Goal: Task Accomplishment & Management: Manage account settings

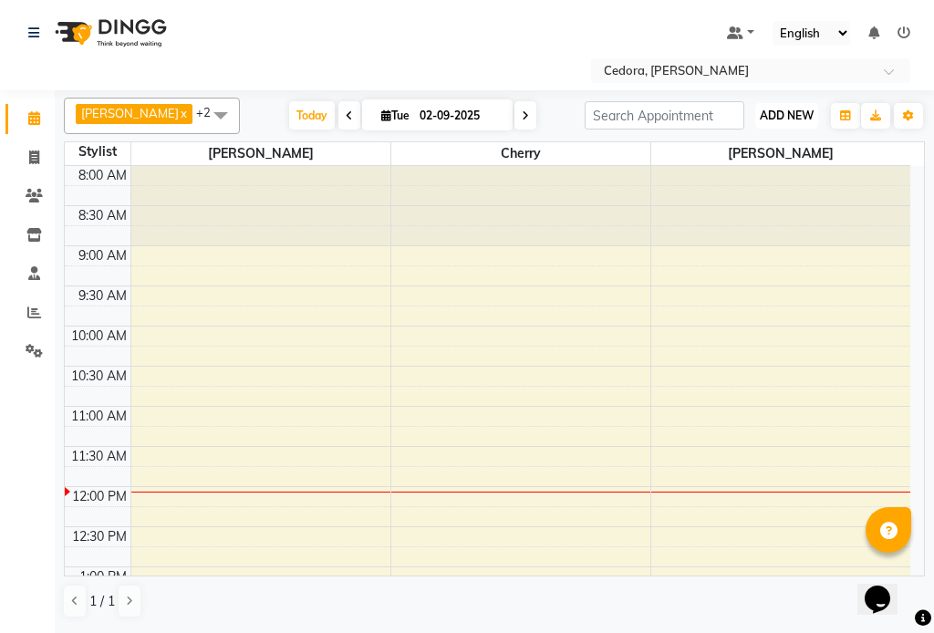
click at [786, 112] on span "ADD NEW" at bounding box center [787, 116] width 54 height 14
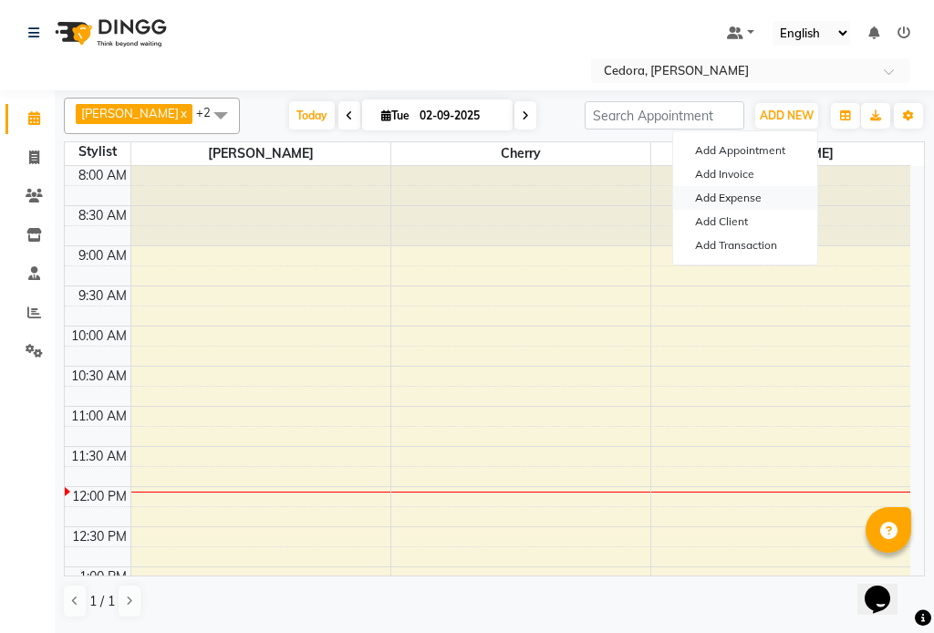
click at [761, 200] on link "Add Expense" at bounding box center [745, 198] width 144 height 24
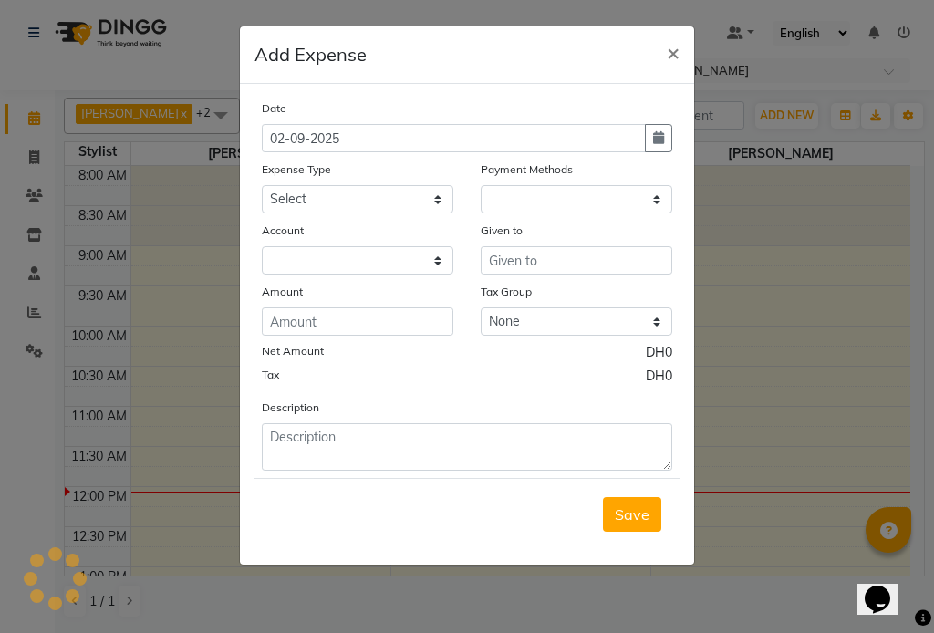
select select "1"
select select "4047"
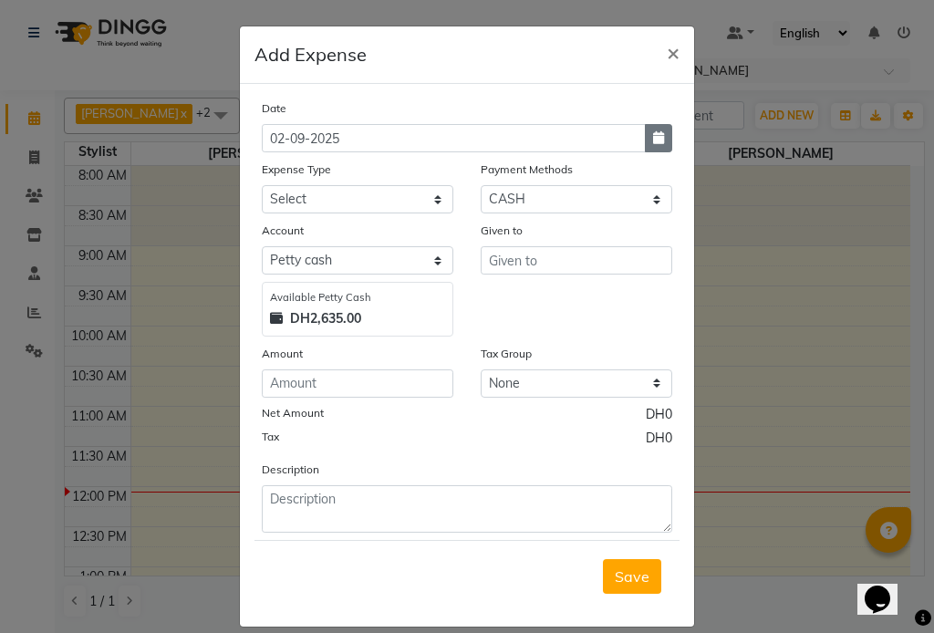
click at [654, 151] on button "button" at bounding box center [658, 138] width 27 height 28
select select "9"
select select "2025"
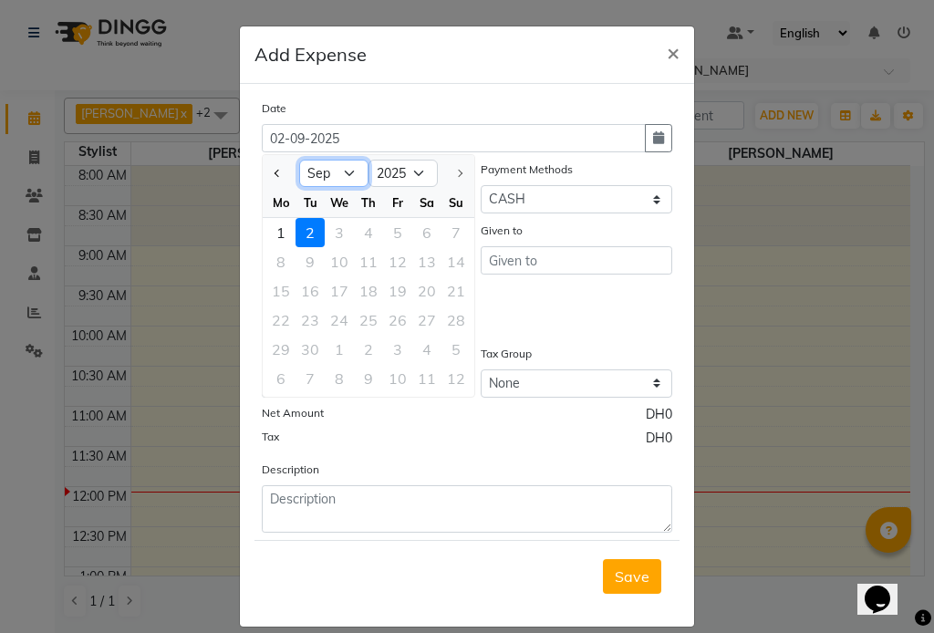
click at [344, 180] on select "Jan Feb Mar Apr May Jun [DATE] Aug Sep" at bounding box center [333, 173] width 69 height 27
select select "8"
click at [299, 160] on select "Jan Feb Mar Apr May Jun [DATE] Aug Sep" at bounding box center [333, 173] width 69 height 27
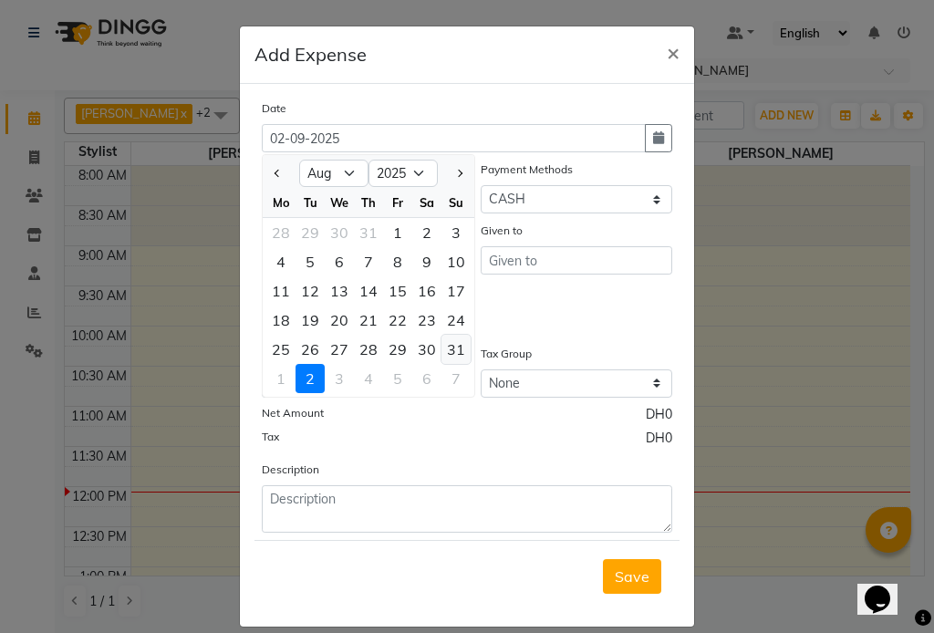
click at [454, 354] on div "31" at bounding box center [456, 349] width 29 height 29
type input "[DATE]"
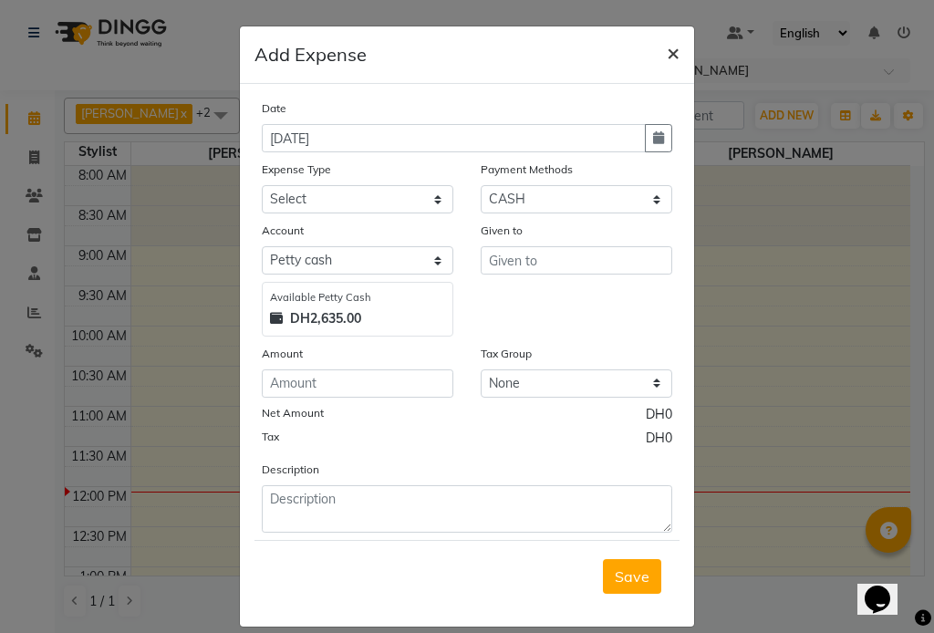
click at [665, 37] on button "×" at bounding box center [673, 51] width 42 height 51
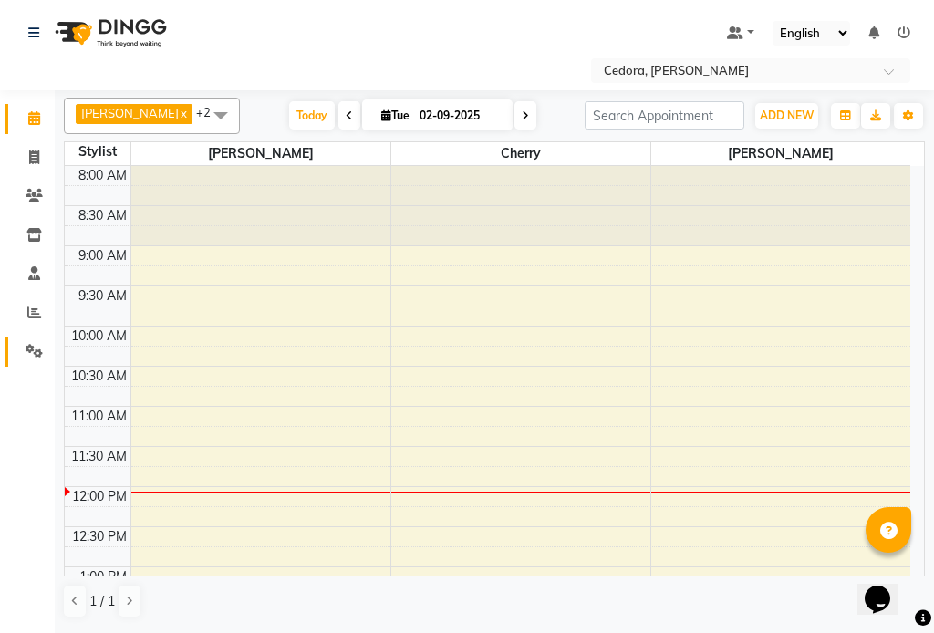
click at [31, 353] on icon at bounding box center [34, 351] width 17 height 14
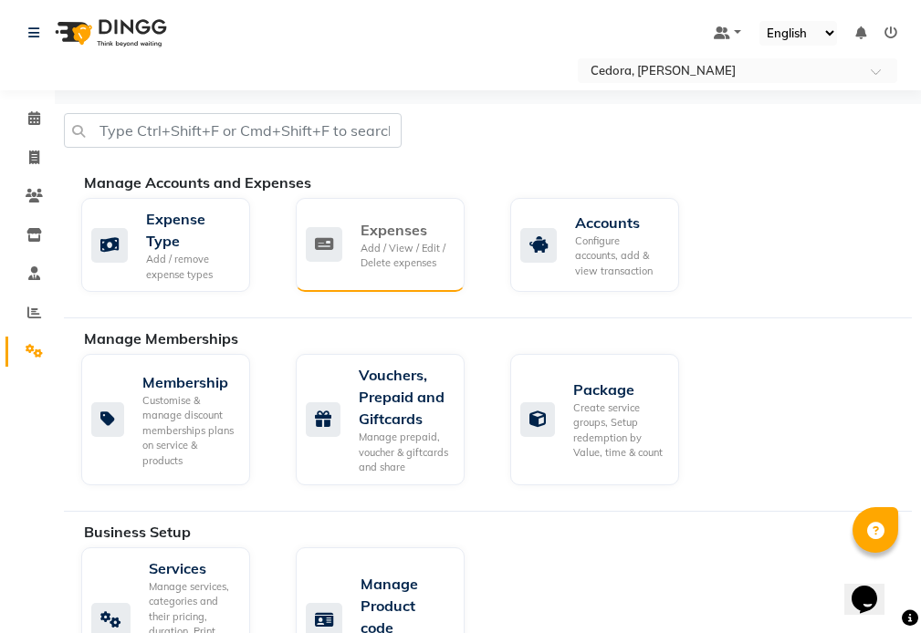
click at [392, 239] on div "Expenses" at bounding box center [404, 230] width 89 height 22
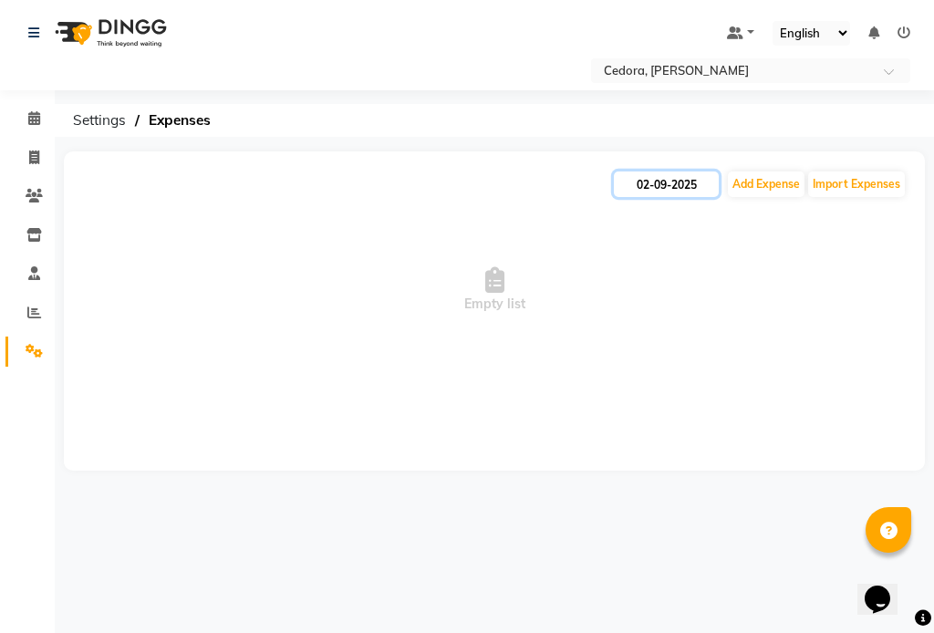
click at [683, 183] on input "02-09-2025" at bounding box center [666, 185] width 105 height 26
select select "9"
select select "2025"
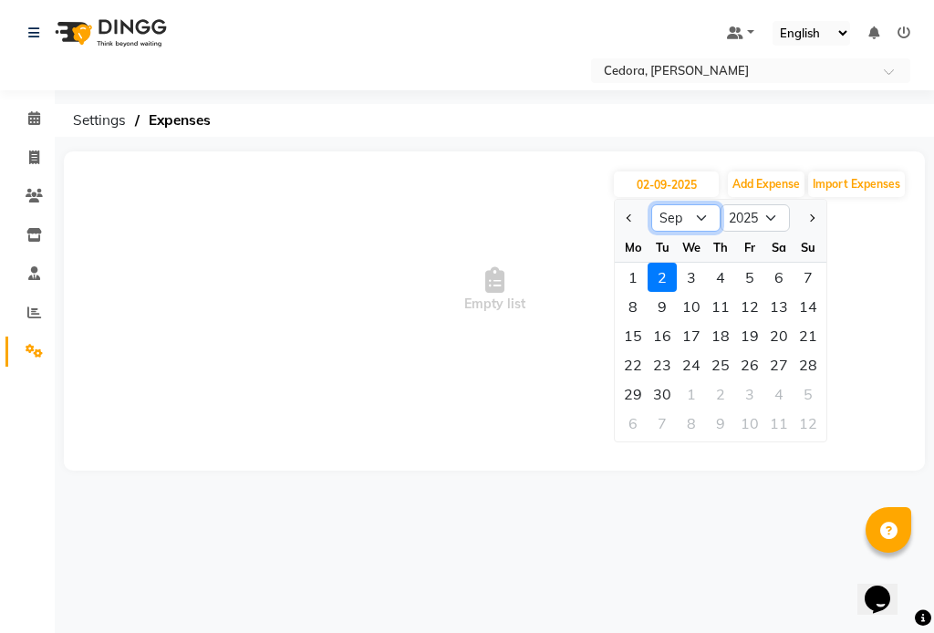
click at [703, 224] on select "Jan Feb Mar Apr May Jun [DATE] Aug Sep Oct Nov Dec" at bounding box center [686, 217] width 69 height 27
select select "8"
click at [652, 204] on select "Jan Feb Mar Apr May Jun [DATE] Aug Sep Oct Nov Dec" at bounding box center [686, 217] width 69 height 27
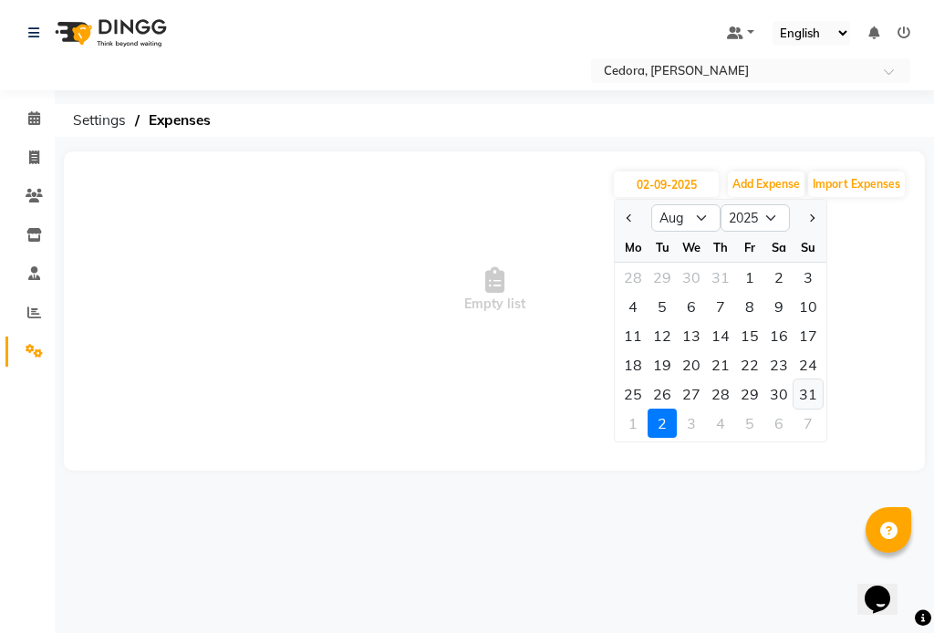
click at [807, 396] on div "31" at bounding box center [808, 394] width 29 height 29
type input "[DATE]"
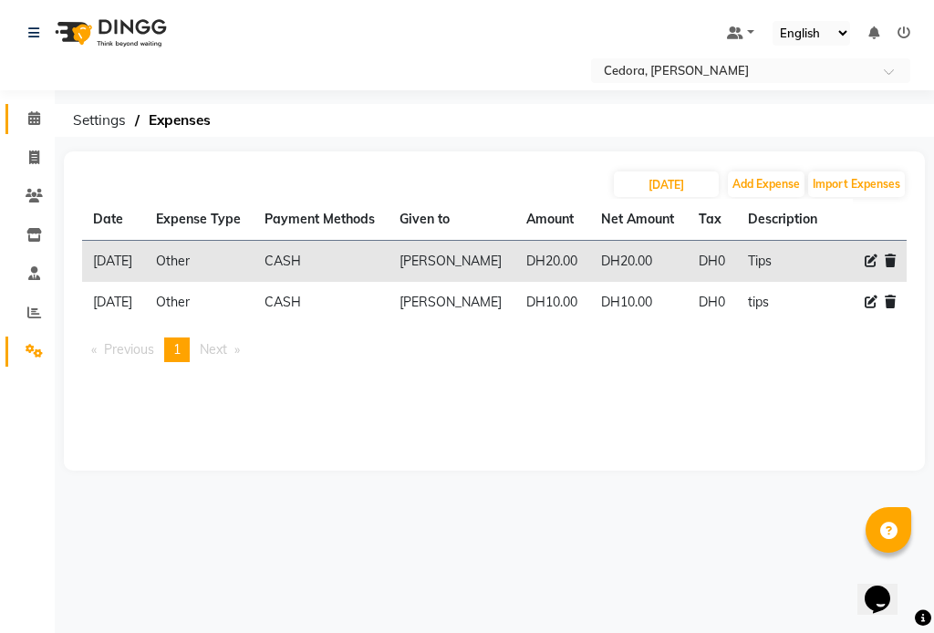
click at [16, 108] on link "Calendar" at bounding box center [27, 119] width 44 height 30
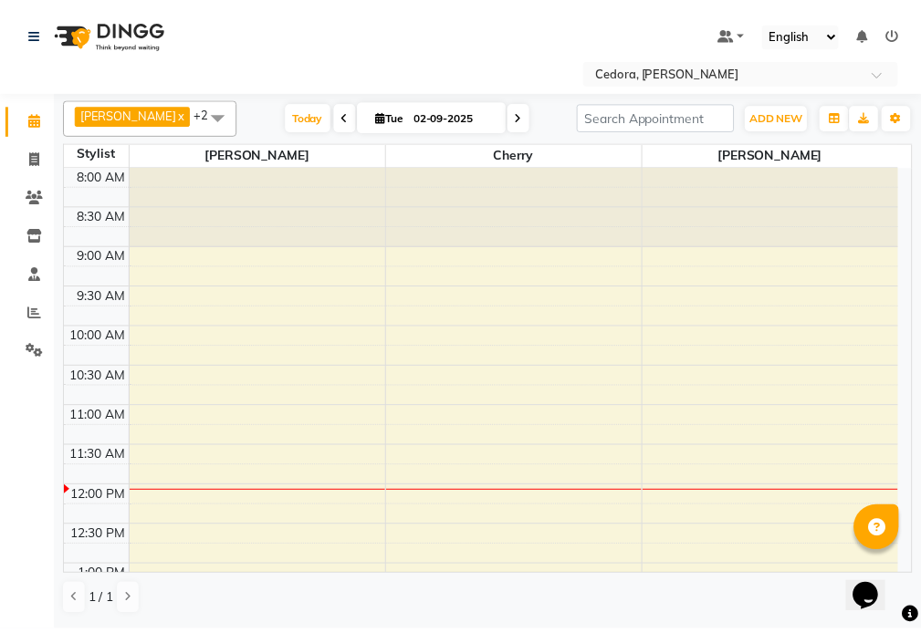
scroll to position [322, 0]
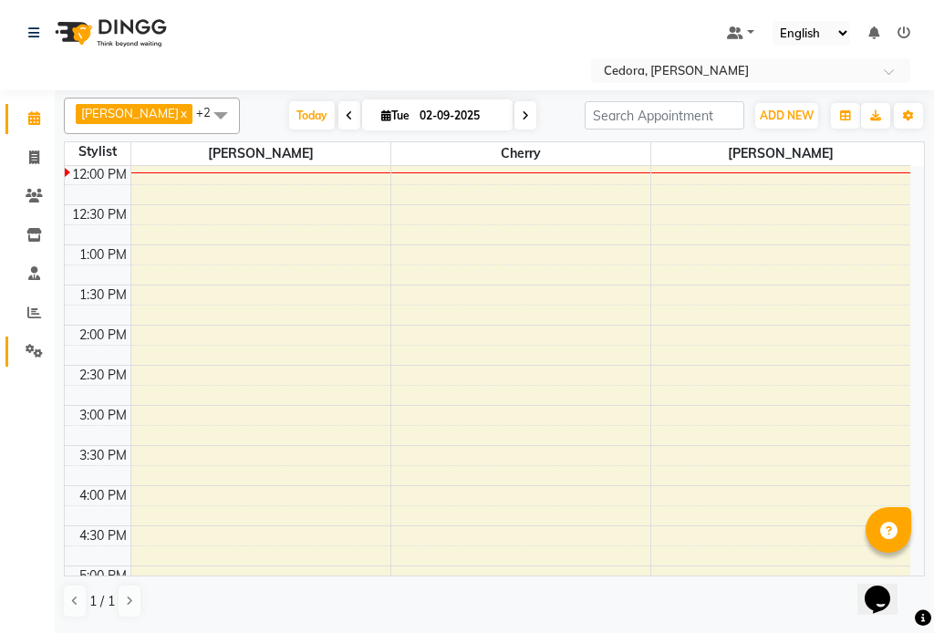
click at [31, 355] on icon at bounding box center [34, 351] width 17 height 14
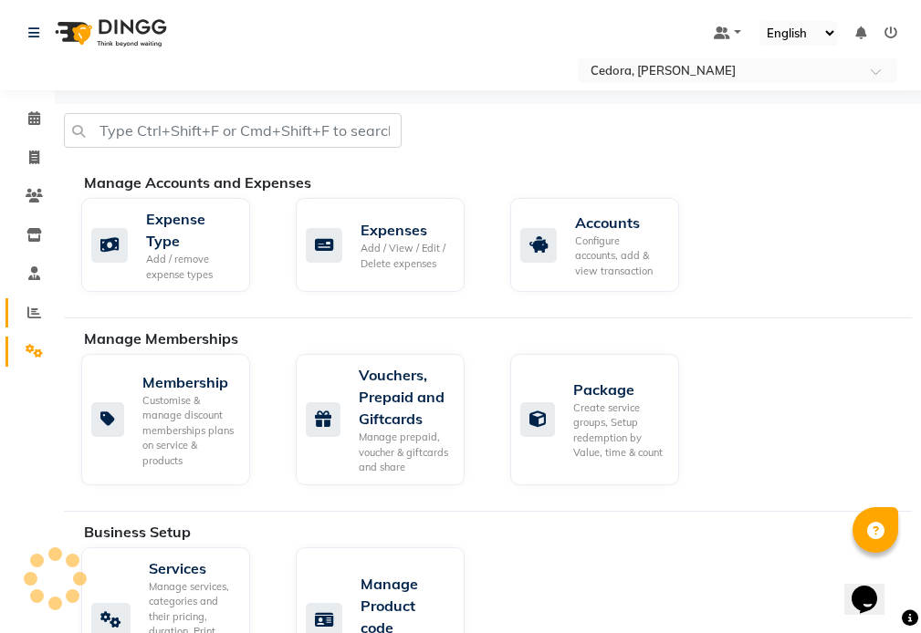
click at [25, 310] on span at bounding box center [34, 313] width 32 height 21
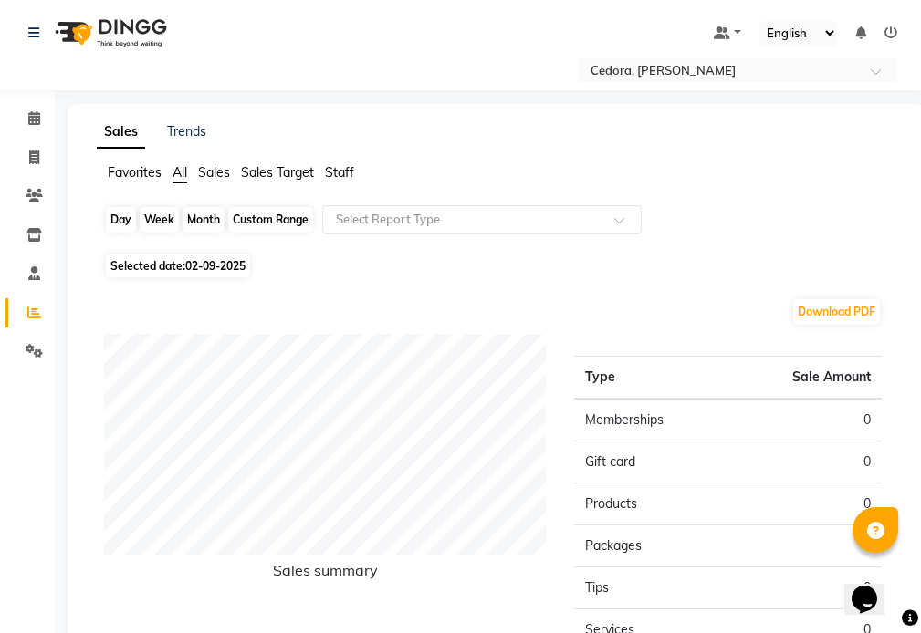
click at [106, 217] on div "Day" at bounding box center [121, 220] width 30 height 26
select select "9"
select select "2025"
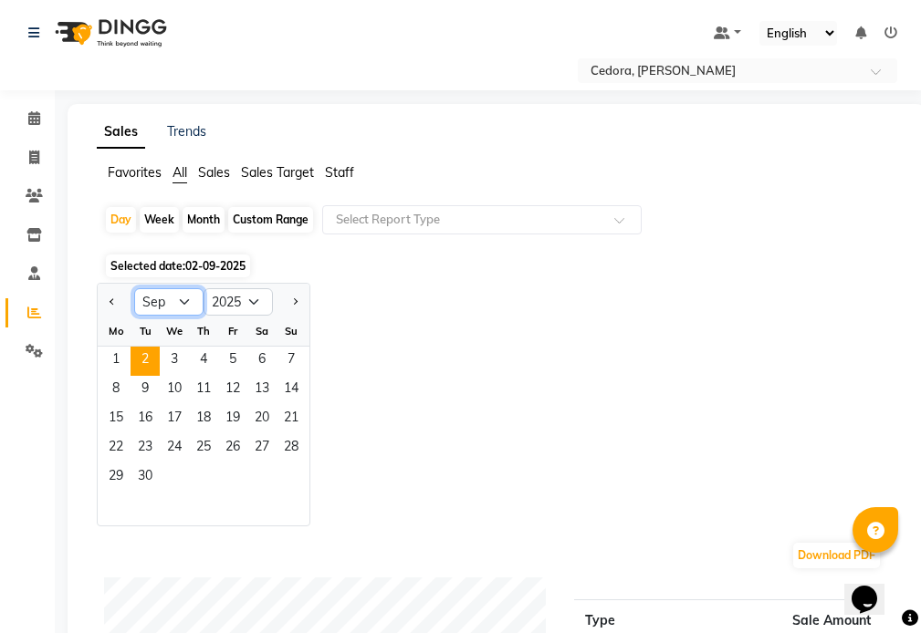
click at [180, 298] on select "Jan Feb Mar Apr May Jun [DATE] Aug Sep Oct Nov Dec" at bounding box center [168, 301] width 69 height 27
select select "8"
click at [134, 288] on select "Jan Feb Mar Apr May Jun [DATE] Aug Sep Oct Nov Dec" at bounding box center [168, 301] width 69 height 27
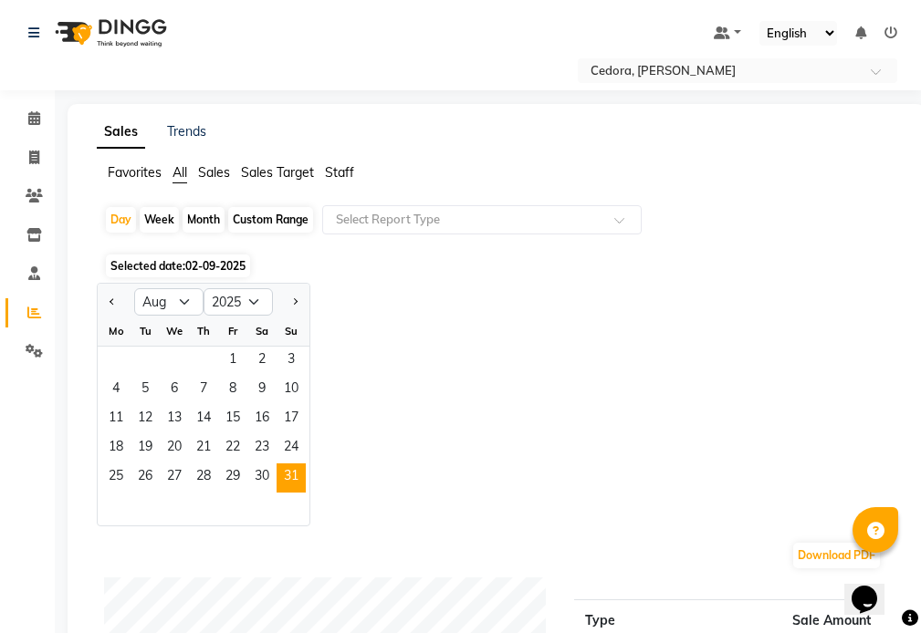
click at [291, 477] on span "31" at bounding box center [290, 478] width 29 height 29
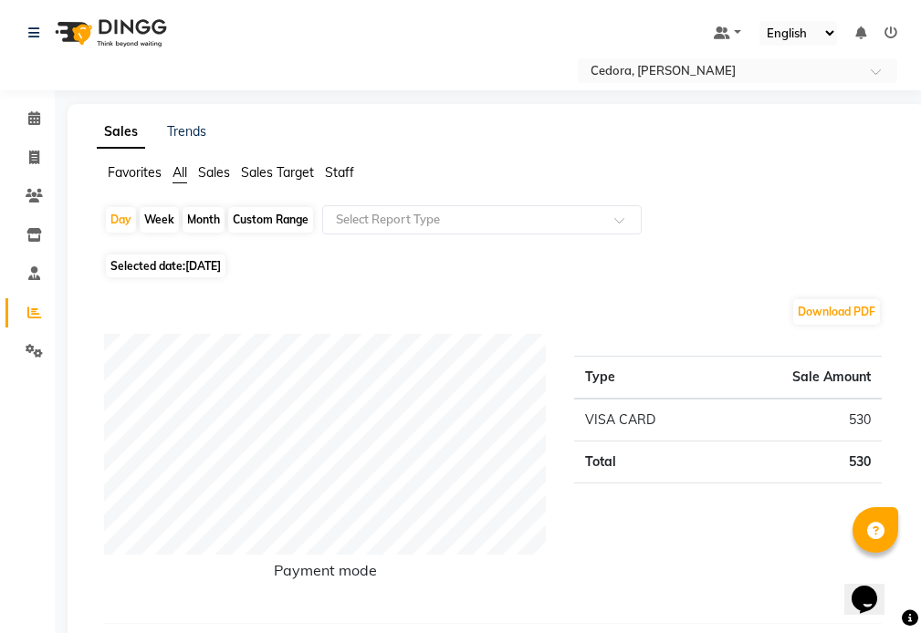
click at [34, 315] on icon at bounding box center [34, 313] width 14 height 14
click at [207, 218] on div "Month" at bounding box center [204, 220] width 42 height 26
select select "8"
select select "2025"
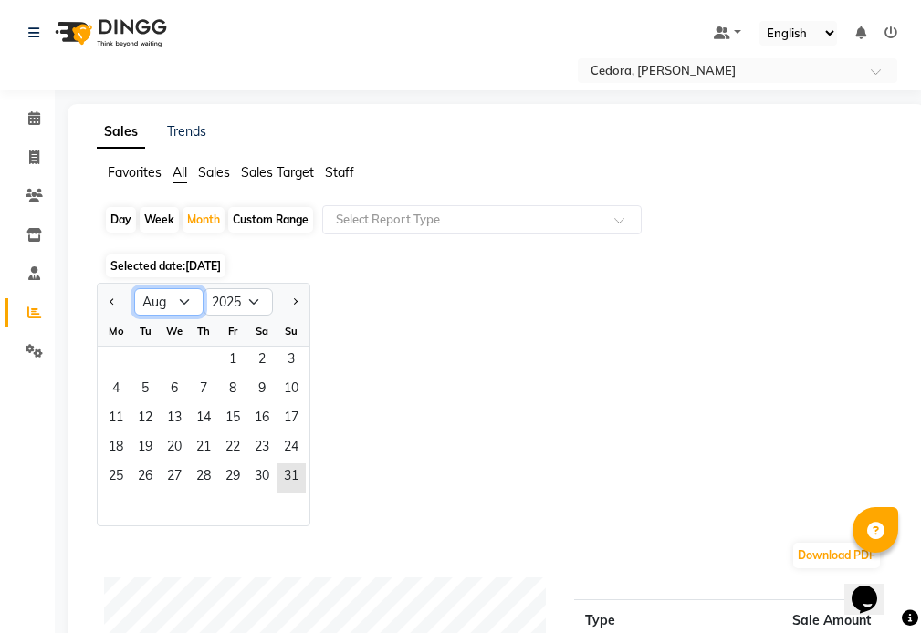
click at [186, 305] on select "Jan Feb Mar Apr May Jun [DATE] Aug Sep Oct Nov Dec" at bounding box center [168, 301] width 69 height 27
click at [407, 321] on div "Jan Feb Mar Apr May Jun [DATE] Aug Sep Oct Nov [DATE] 2016 2017 2018 2019 2020 …" at bounding box center [496, 405] width 799 height 244
click at [231, 352] on span "1" at bounding box center [232, 361] width 29 height 29
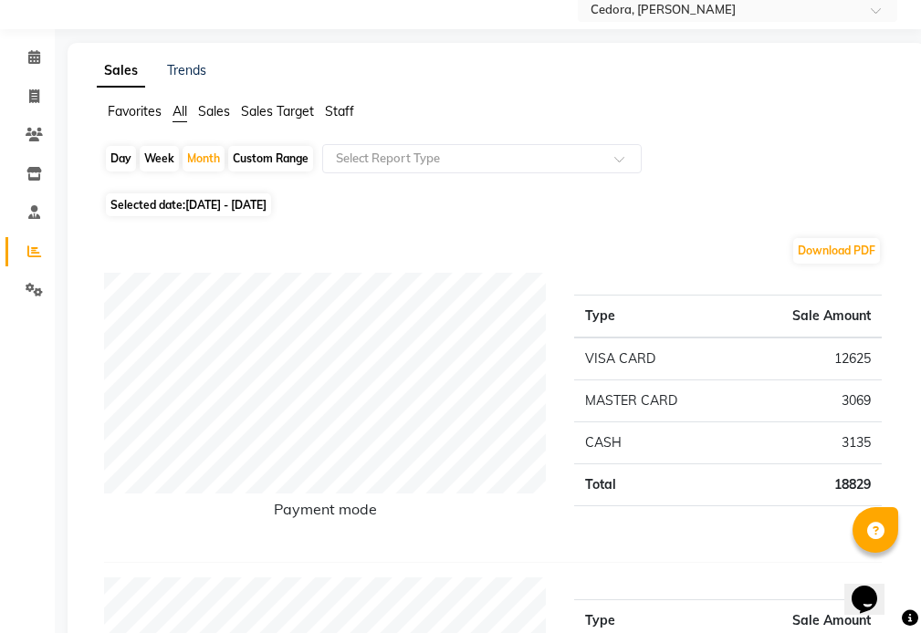
scroll to position [77, 0]
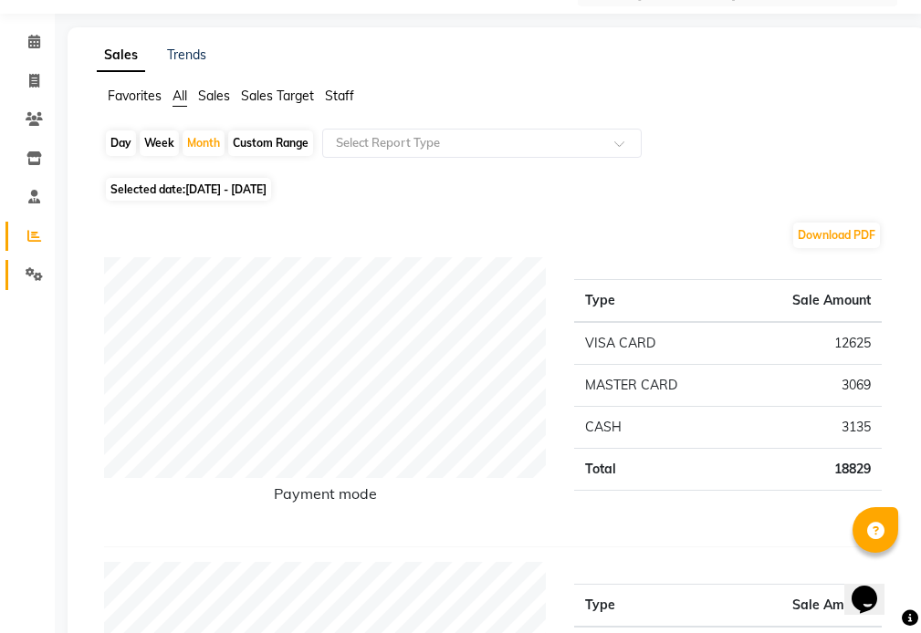
click at [27, 279] on icon at bounding box center [34, 274] width 17 height 14
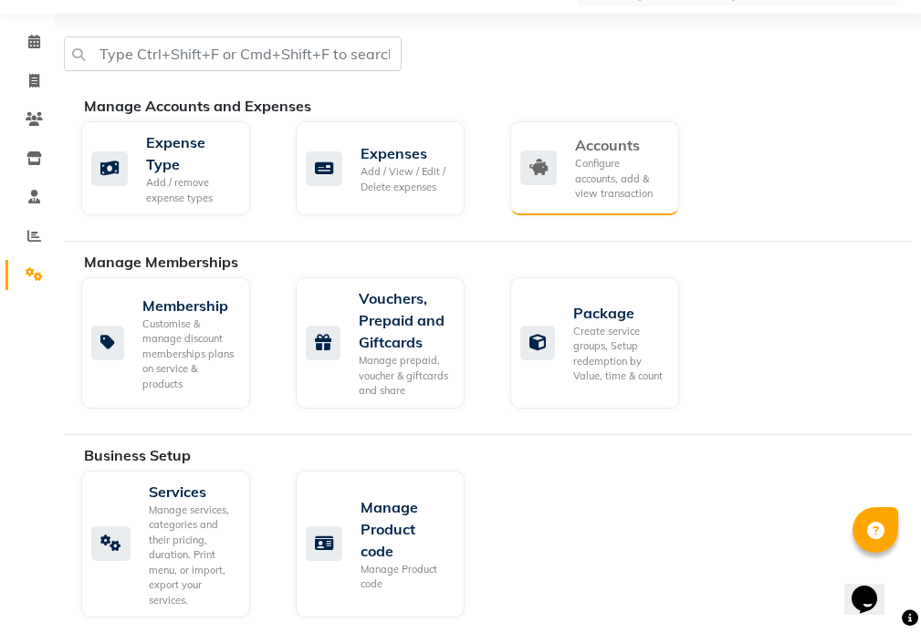
click at [610, 174] on div "Configure accounts, add & view transaction" at bounding box center [619, 179] width 89 height 46
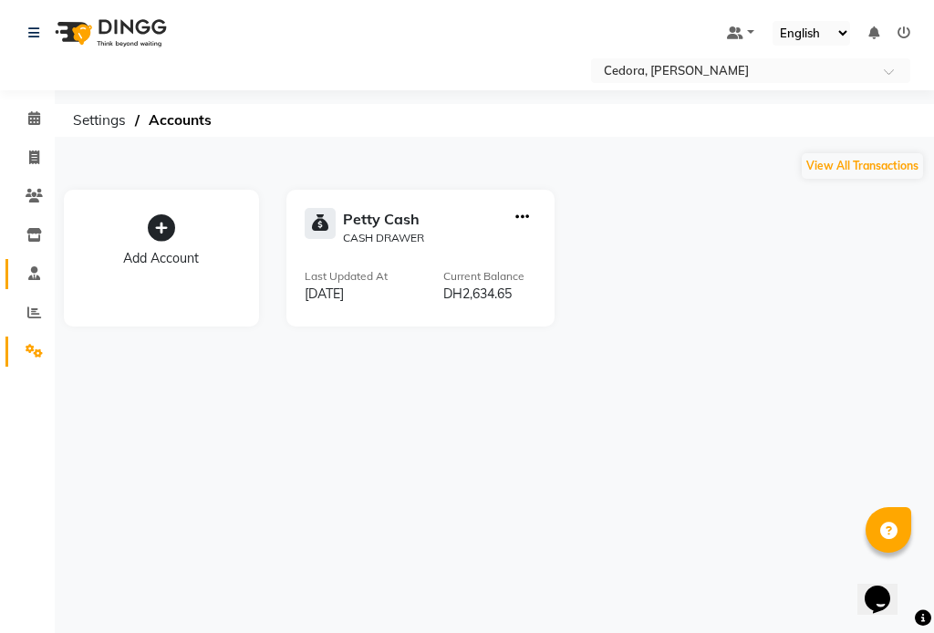
click at [23, 275] on span at bounding box center [34, 274] width 32 height 21
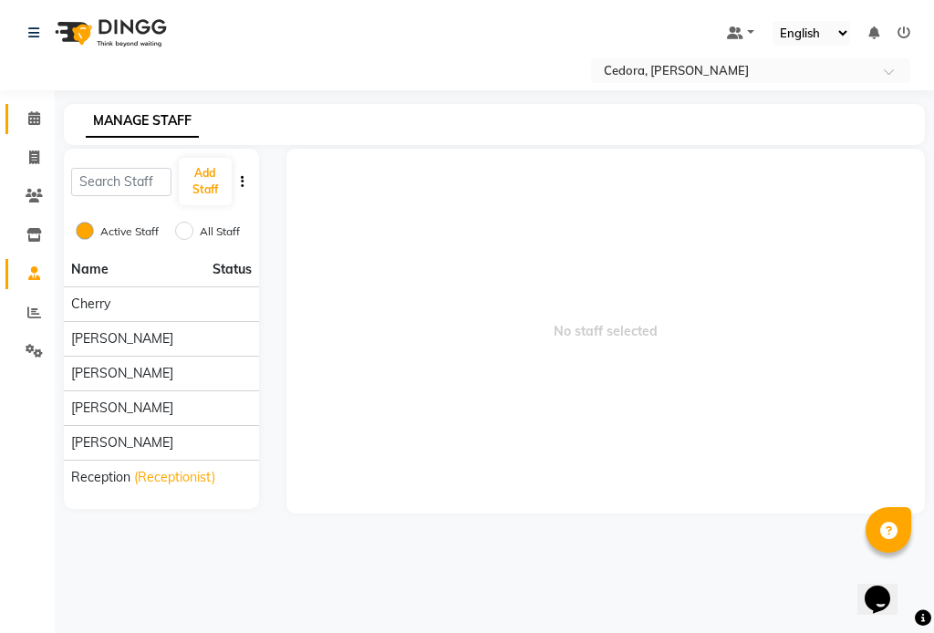
click at [33, 118] on icon at bounding box center [34, 118] width 12 height 14
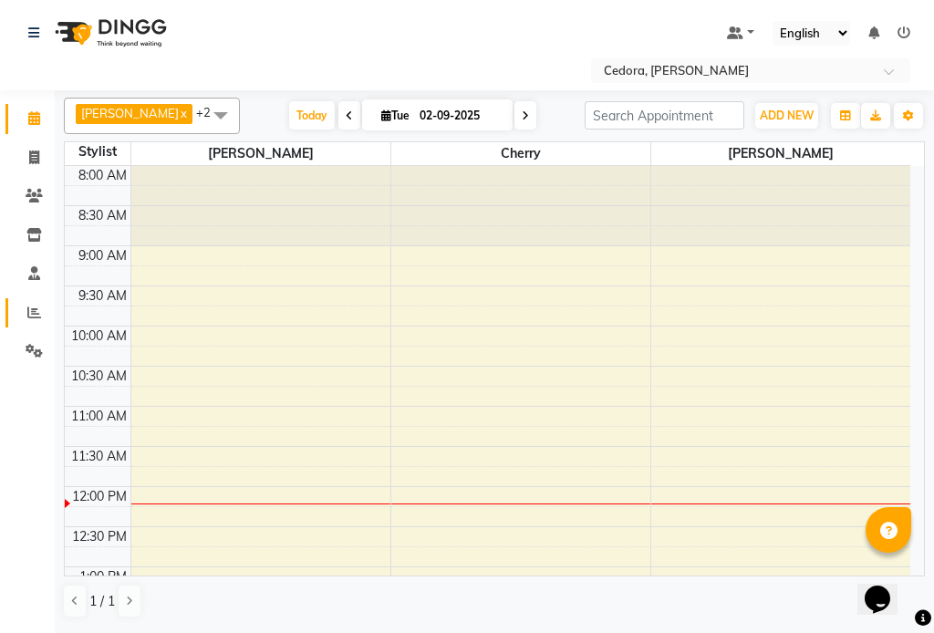
click at [34, 312] on icon at bounding box center [34, 313] width 14 height 14
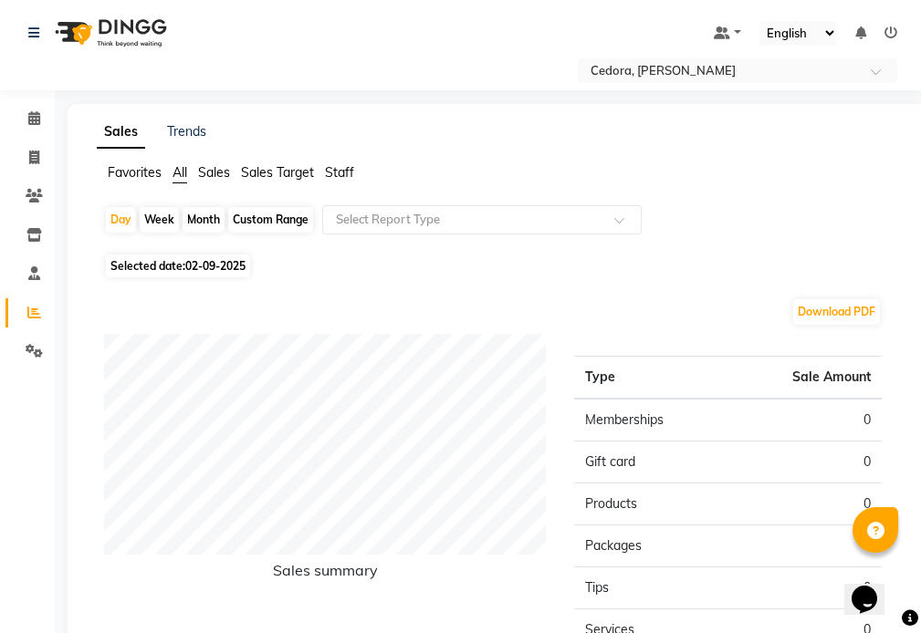
click at [198, 215] on div "Month" at bounding box center [204, 220] width 42 height 26
select select "9"
select select "2025"
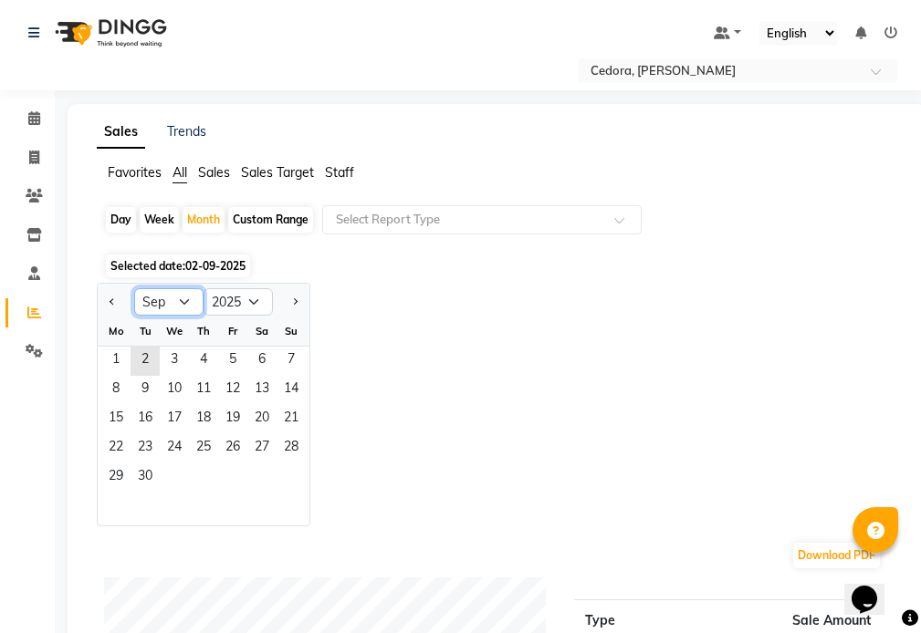
click at [182, 305] on select "Jan Feb Mar Apr May Jun [DATE] Aug Sep Oct Nov Dec" at bounding box center [168, 301] width 69 height 27
select select "8"
click at [134, 288] on select "Jan Feb Mar Apr May Jun [DATE] Aug Sep Oct Nov Dec" at bounding box center [168, 301] width 69 height 27
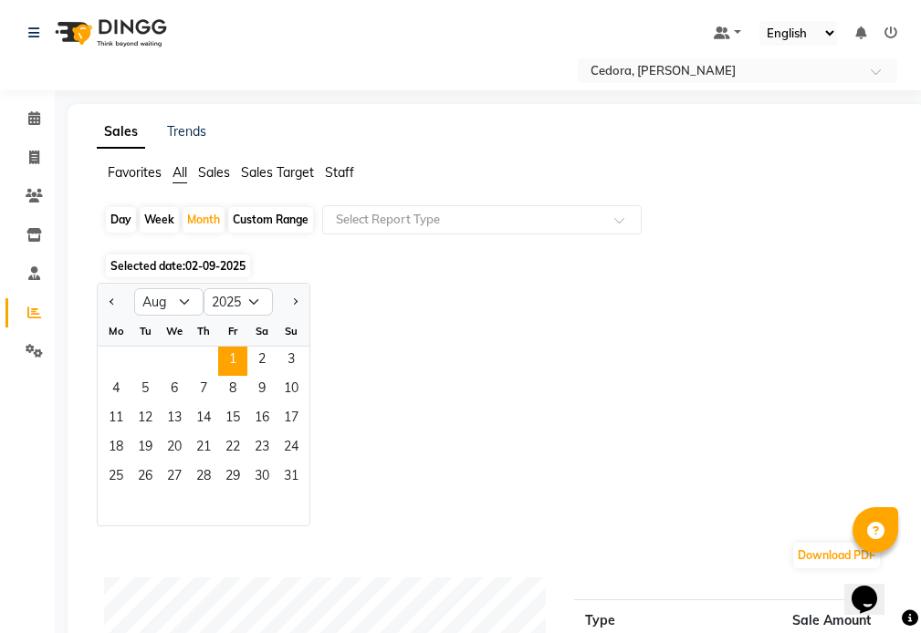
click at [233, 356] on span "1" at bounding box center [232, 361] width 29 height 29
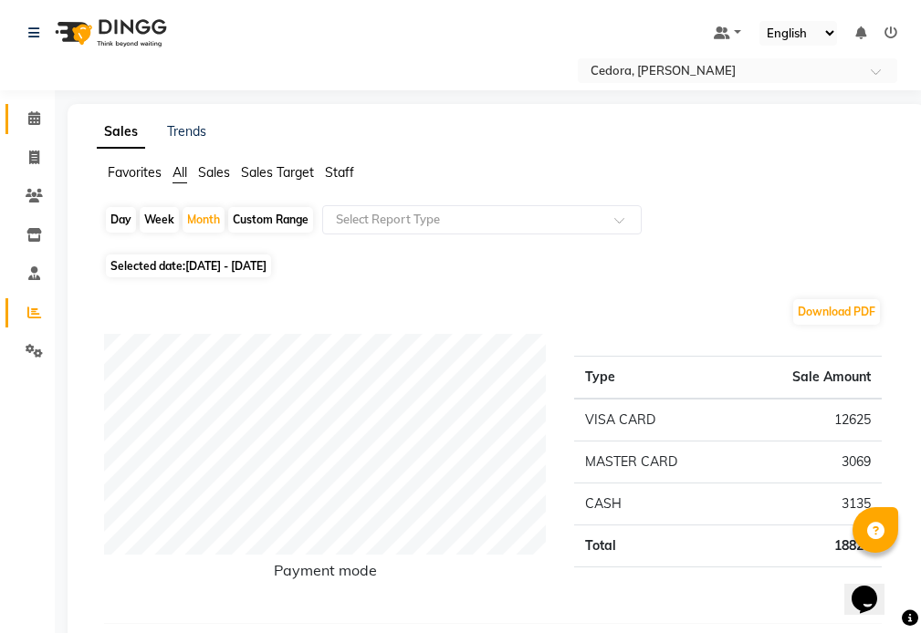
click at [24, 122] on span at bounding box center [34, 119] width 32 height 21
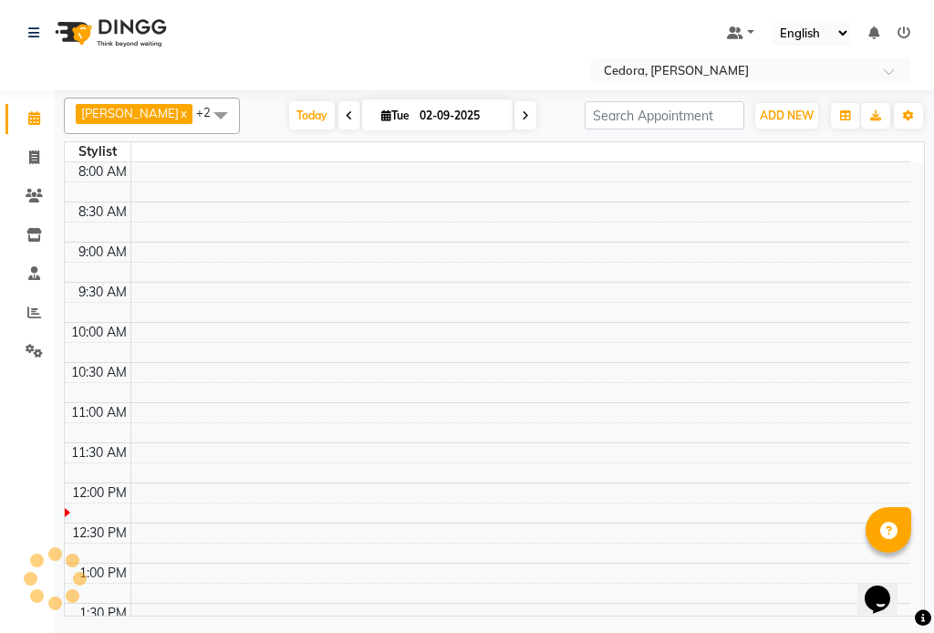
scroll to position [322, 0]
